Goal: Check status

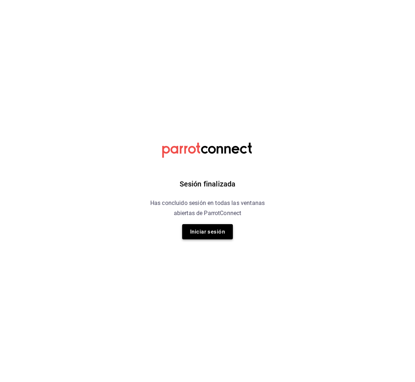
click at [203, 232] on button "Iniciar sesión" at bounding box center [207, 231] width 51 height 15
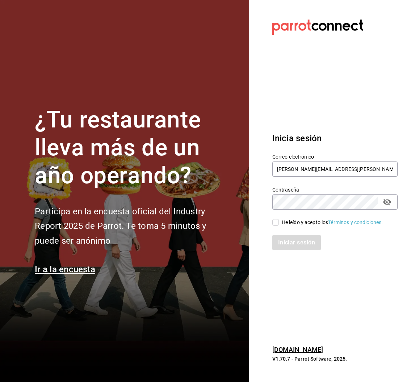
click at [276, 218] on div "He leído y acepto los Términos y condiciones." at bounding box center [334, 222] width 125 height 8
click at [276, 220] on input "He leído y acepto los Términos y condiciones." at bounding box center [275, 222] width 7 height 7
checkbox input "true"
click at [290, 237] on button "Iniciar sesión" at bounding box center [296, 242] width 49 height 15
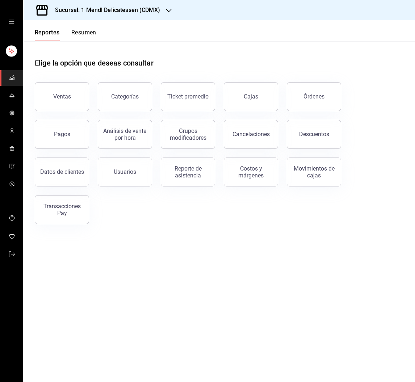
click at [248, 103] on link "Cajas" at bounding box center [251, 96] width 54 height 29
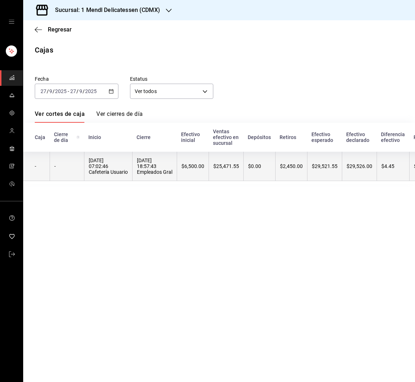
click at [271, 169] on th "$0.00" at bounding box center [259, 166] width 32 height 29
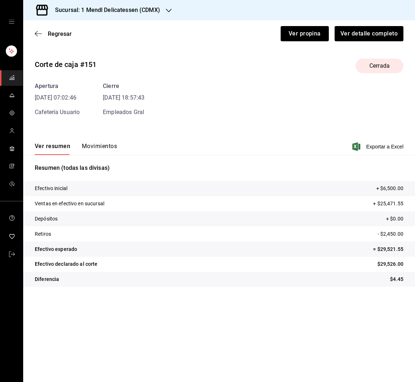
click at [112, 143] on button "Movimientos" at bounding box center [99, 149] width 35 height 12
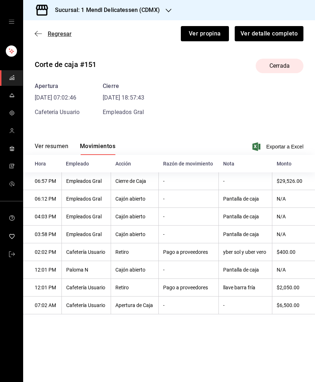
click at [55, 33] on span "Regresar" at bounding box center [60, 33] width 24 height 7
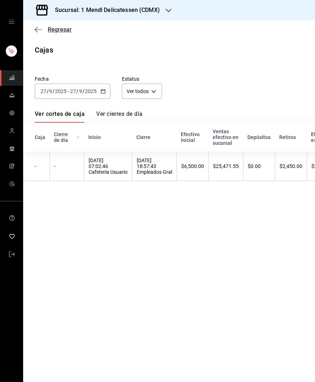
click at [60, 31] on span "Regresar" at bounding box center [60, 29] width 24 height 7
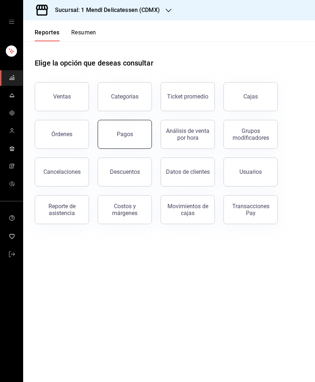
click at [133, 131] on button "Pagos" at bounding box center [125, 134] width 54 height 29
